Goal: Check status: Check status

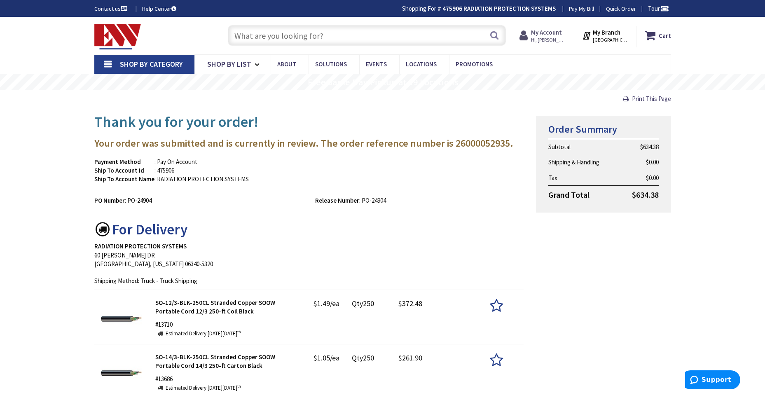
click at [542, 37] on span "Hi, [PERSON_NAME]" at bounding box center [548, 40] width 35 height 7
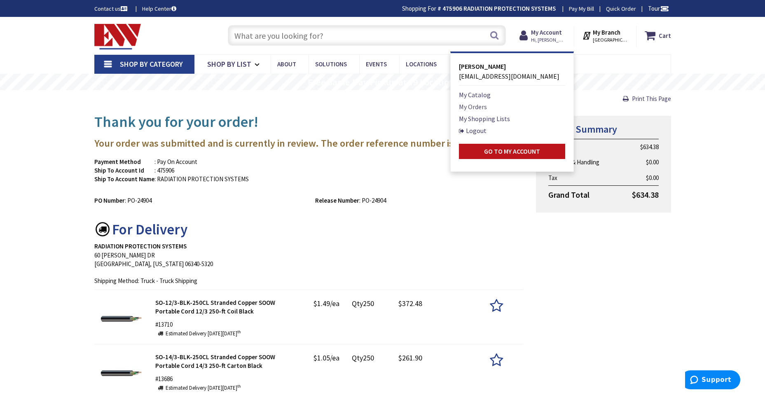
click at [473, 108] on link "My Orders" at bounding box center [473, 107] width 28 height 10
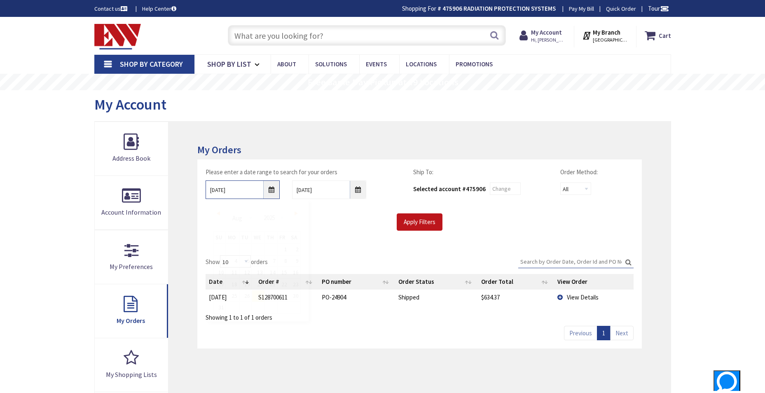
click at [271, 189] on input "[DATE]" at bounding box center [242, 189] width 74 height 19
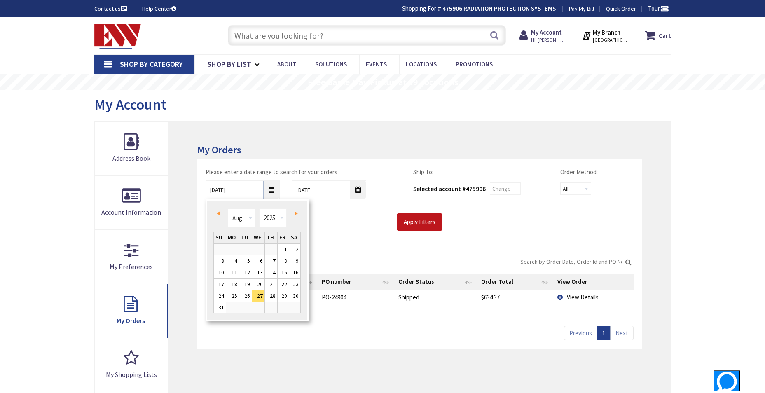
click at [217, 213] on span "Prev" at bounding box center [218, 213] width 3 height 4
click at [217, 212] on span "Prev" at bounding box center [218, 213] width 3 height 4
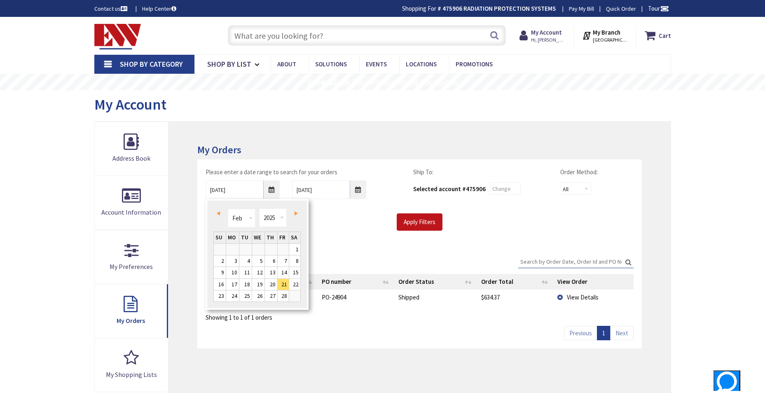
click at [217, 212] on span "Prev" at bounding box center [218, 213] width 3 height 4
click at [262, 251] on link "1" at bounding box center [258, 249] width 12 height 11
type input "[DATE]"
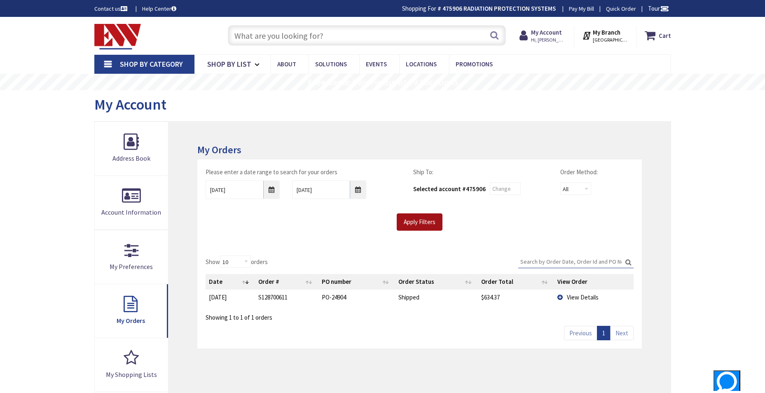
click at [417, 224] on input "Apply Filters" at bounding box center [420, 221] width 46 height 17
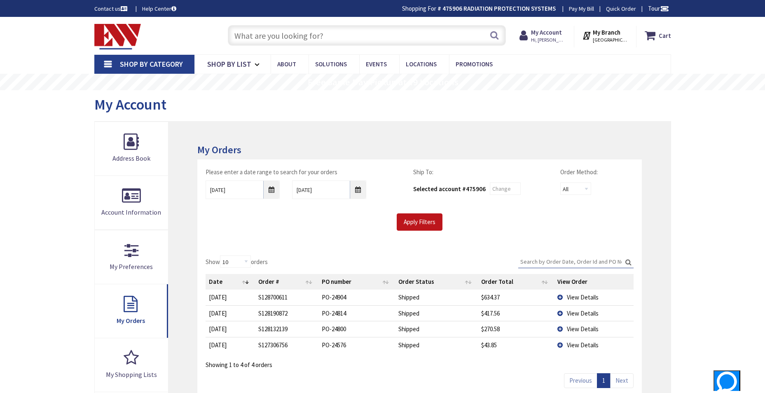
click at [558, 326] on td "View Details" at bounding box center [593, 329] width 79 height 16
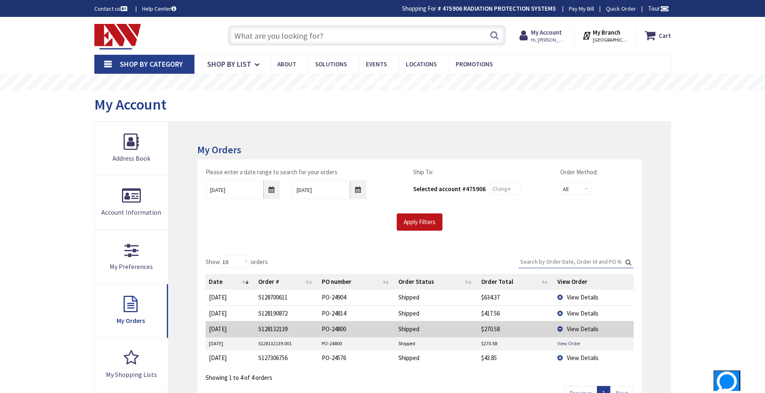
click at [558, 326] on td "View Details" at bounding box center [593, 329] width 79 height 16
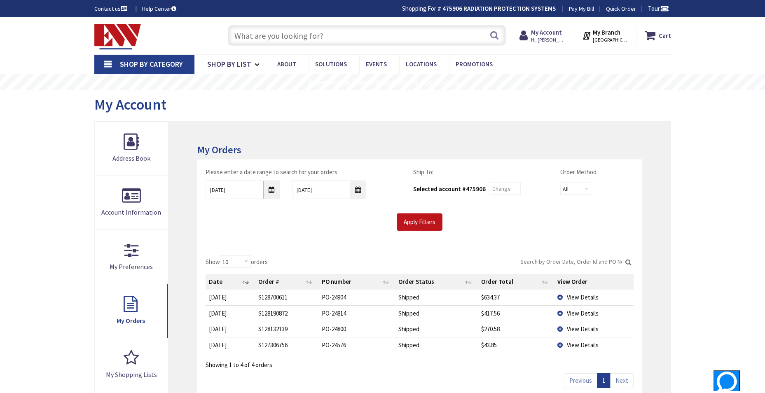
click at [560, 311] on td "View Details" at bounding box center [593, 313] width 79 height 16
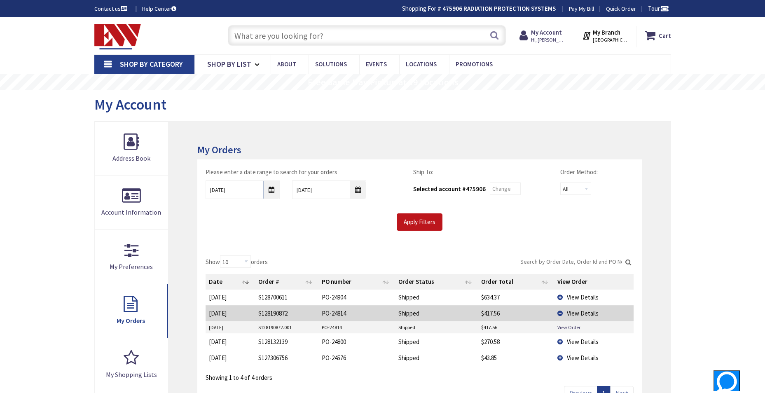
click at [560, 311] on td "View Details" at bounding box center [593, 313] width 79 height 16
